Goal: Information Seeking & Learning: Learn about a topic

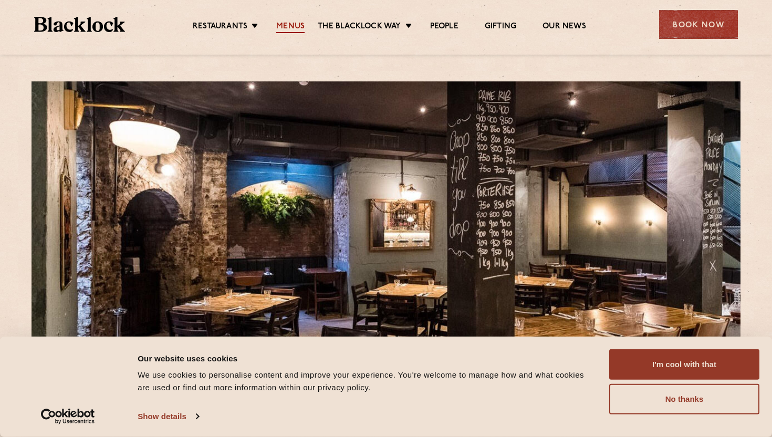
click at [298, 30] on link "Menus" at bounding box center [290, 28] width 28 height 12
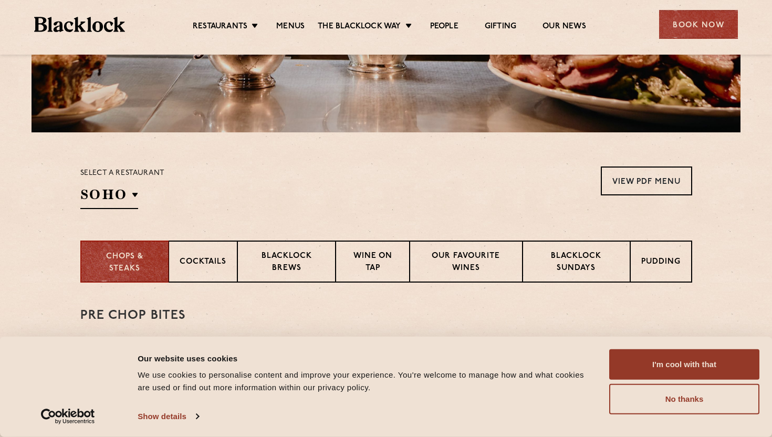
scroll to position [283, 0]
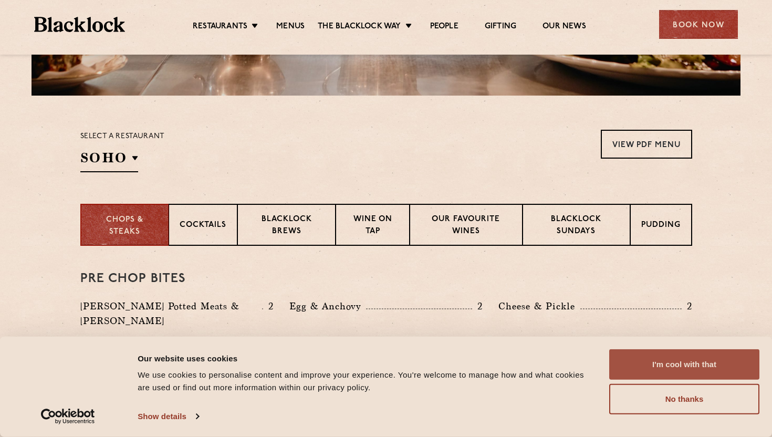
click at [667, 360] on button "I'm cool with that" at bounding box center [684, 364] width 150 height 30
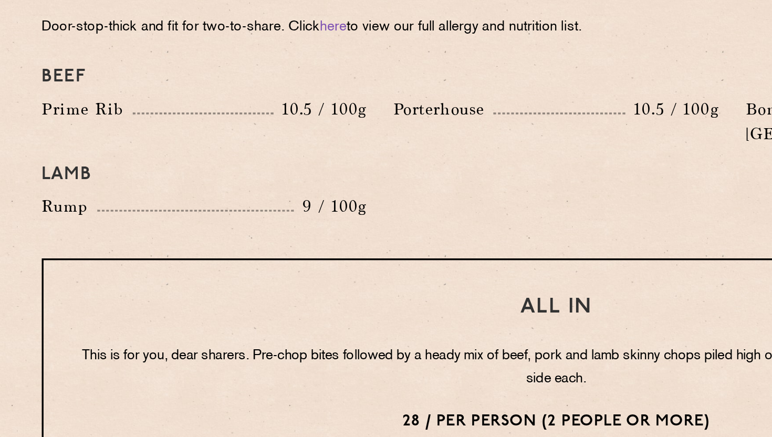
scroll to position [1076, 0]
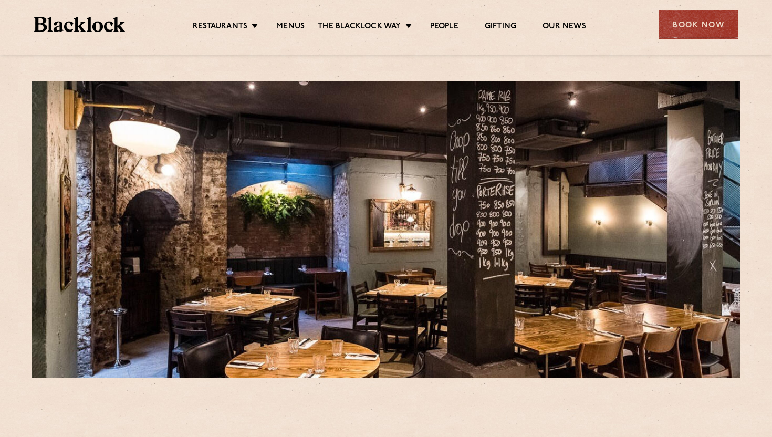
scroll to position [7, 0]
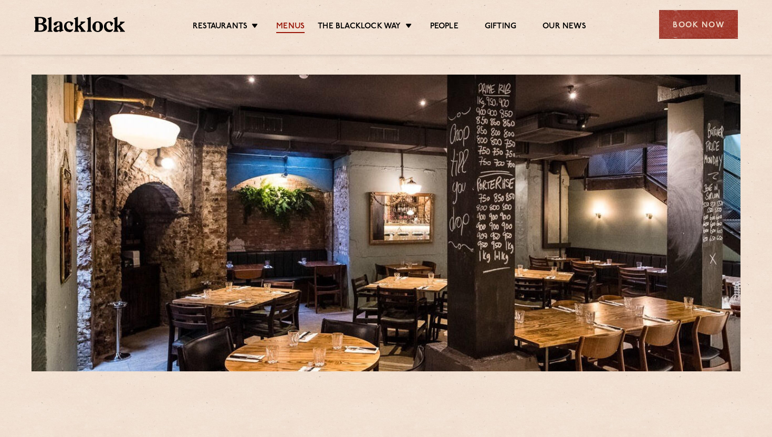
click at [287, 23] on link "Menus" at bounding box center [290, 28] width 28 height 12
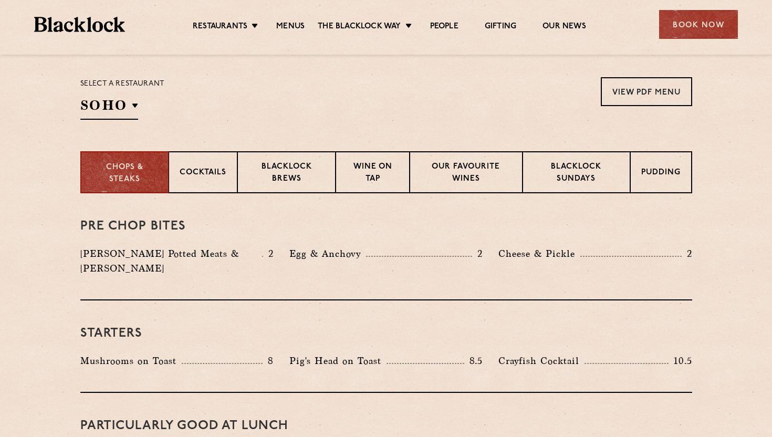
scroll to position [324, 0]
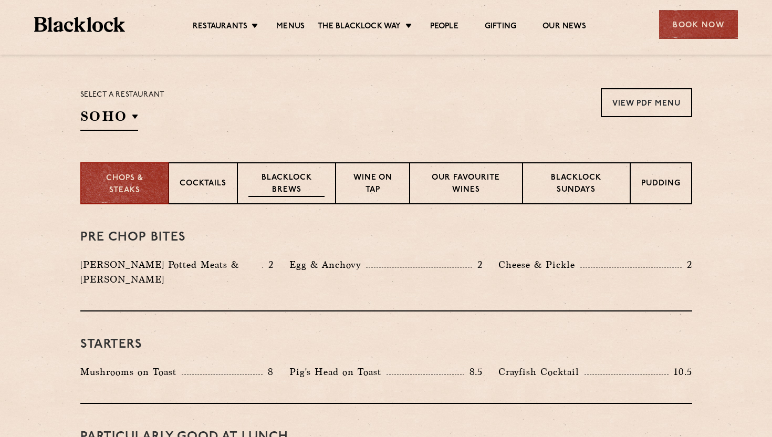
click at [285, 185] on p "Blacklock Brews" at bounding box center [286, 184] width 77 height 25
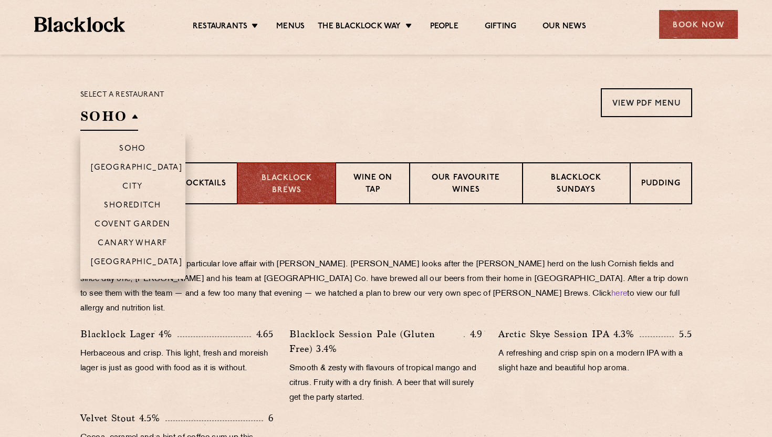
click at [133, 123] on h2 "SOHO" at bounding box center [109, 119] width 58 height 24
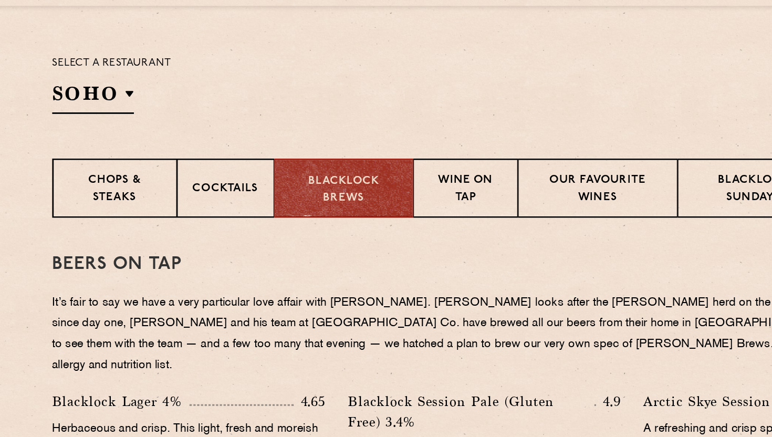
click at [234, 237] on h3 "Beers on tap" at bounding box center [386, 238] width 612 height 14
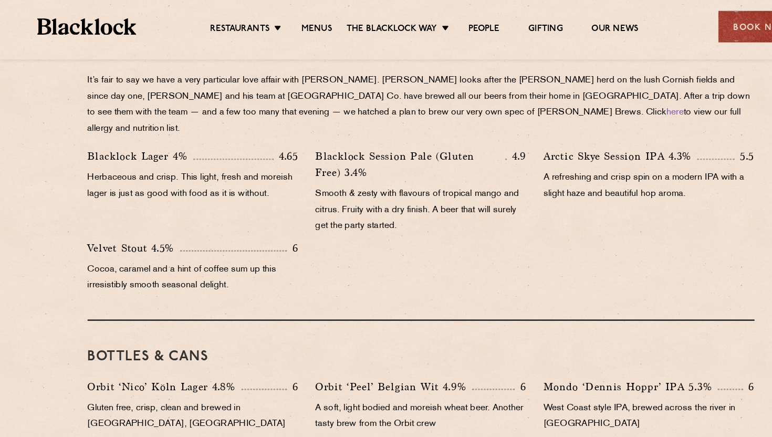
scroll to position [401, 0]
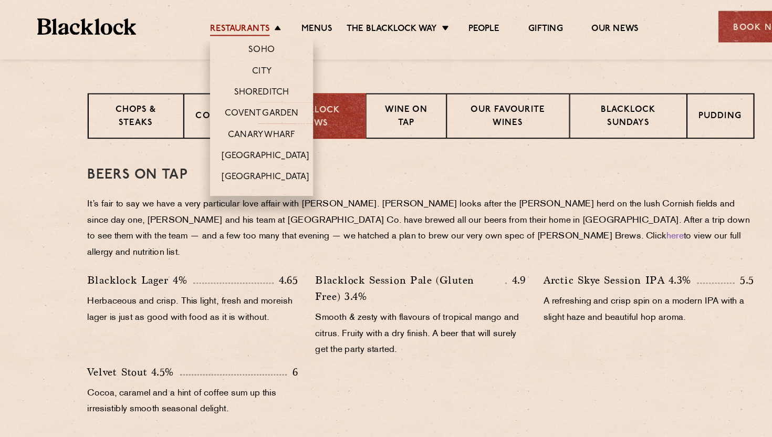
click at [224, 25] on link "Restaurants" at bounding box center [220, 28] width 55 height 12
click at [232, 122] on link "Canary Wharf" at bounding box center [239, 125] width 61 height 12
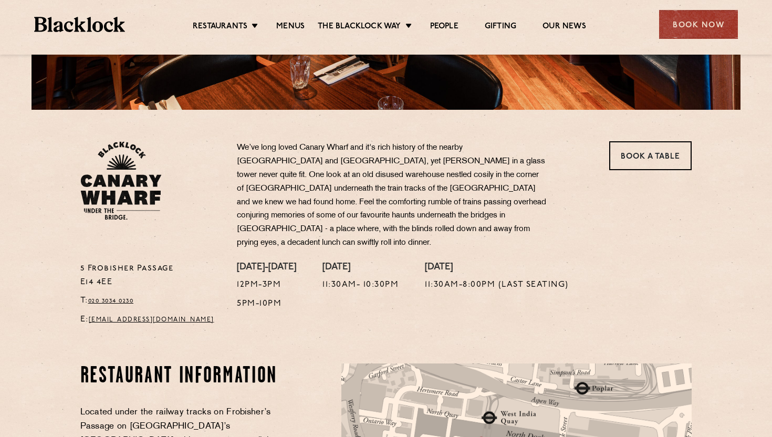
scroll to position [551, 0]
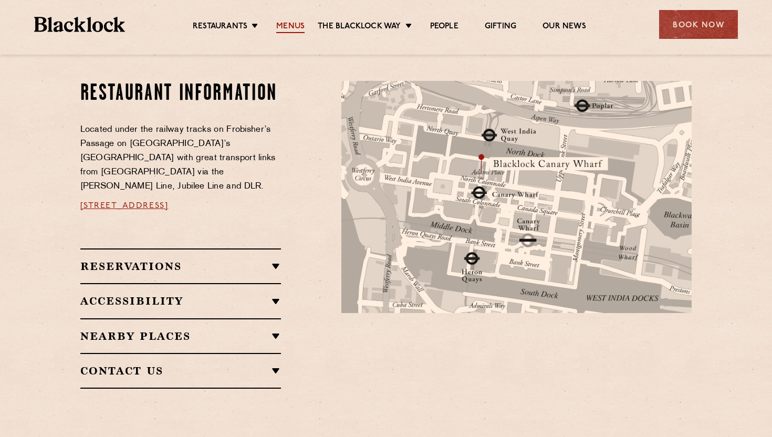
click at [296, 29] on link "Menus" at bounding box center [290, 28] width 28 height 12
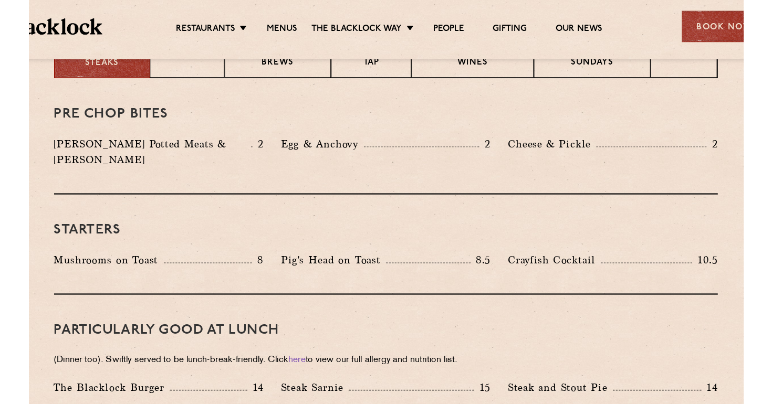
scroll to position [454, 0]
